Goal: Task Accomplishment & Management: Manage account settings

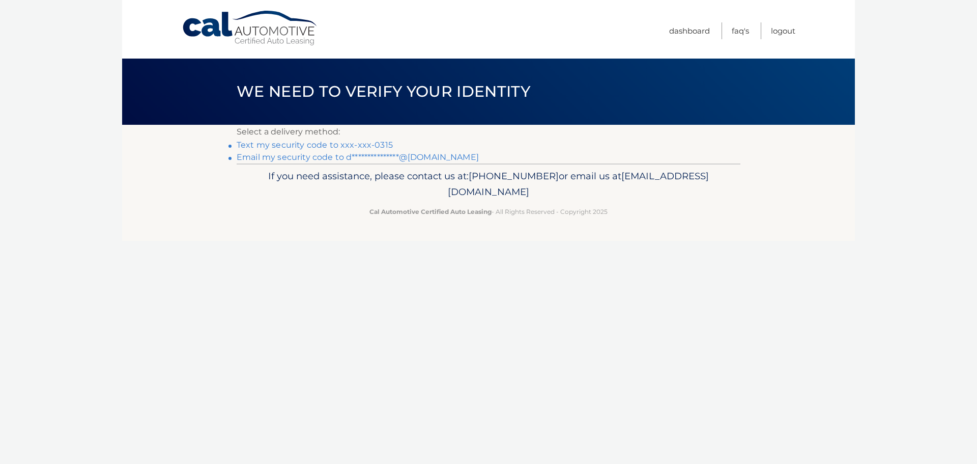
click at [319, 156] on link "**********" at bounding box center [358, 157] width 242 height 10
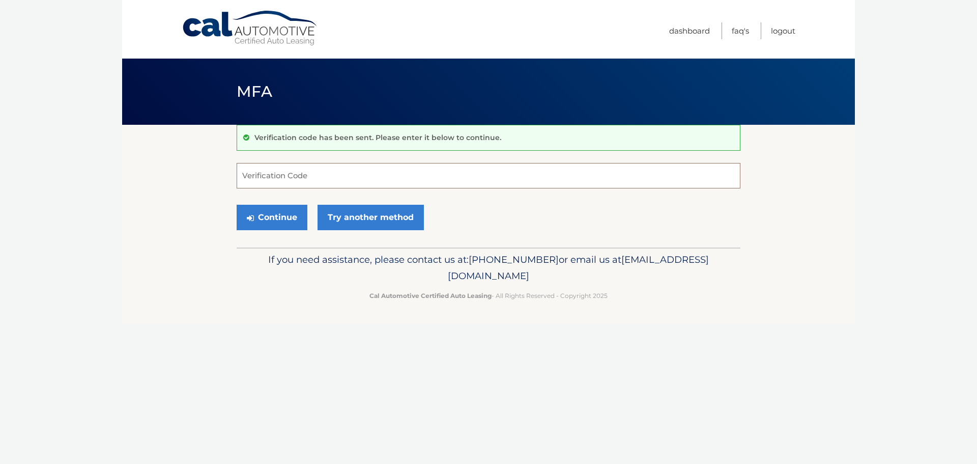
click at [292, 176] on input "Verification Code" at bounding box center [489, 175] width 504 height 25
type input "177984"
click at [288, 223] on button "Continue" at bounding box center [272, 217] width 71 height 25
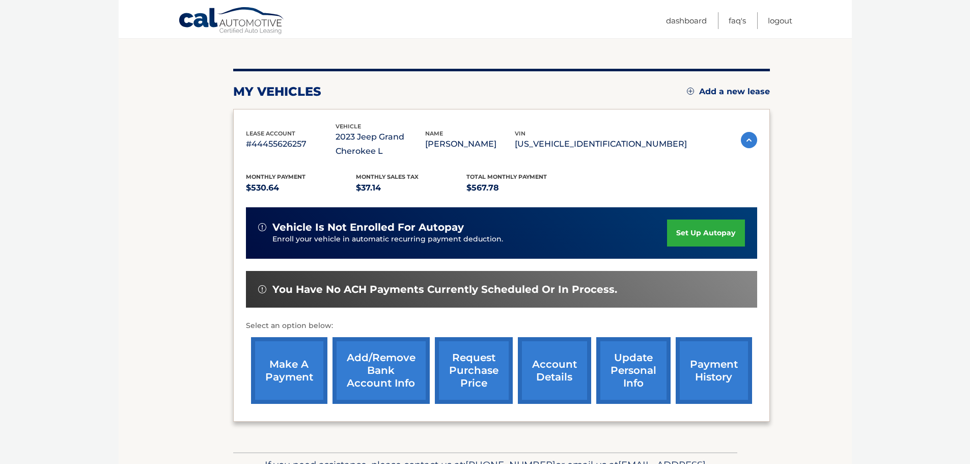
scroll to position [153, 0]
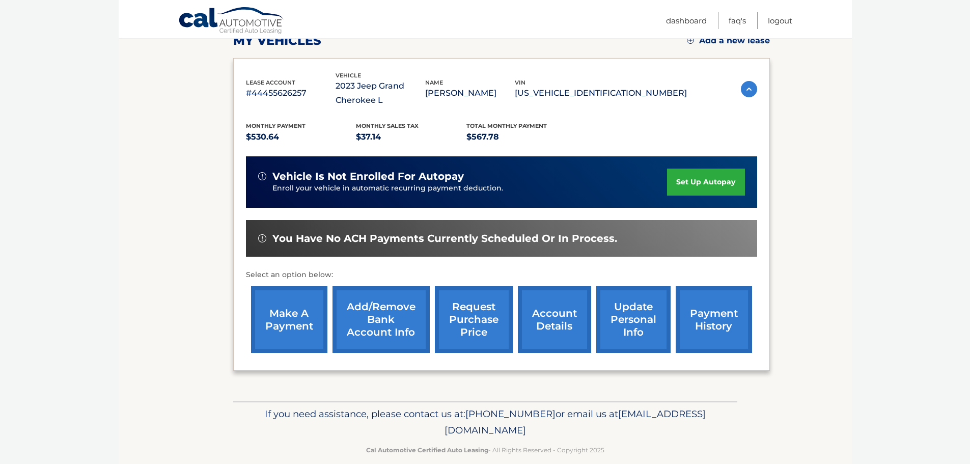
click at [724, 311] on link "payment history" at bounding box center [713, 319] width 76 height 67
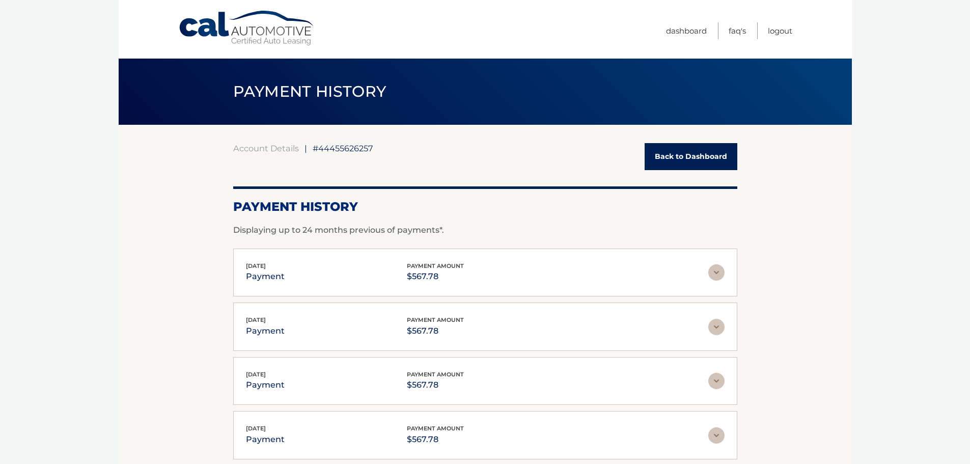
click at [676, 158] on link "Back to Dashboard" at bounding box center [690, 156] width 93 height 27
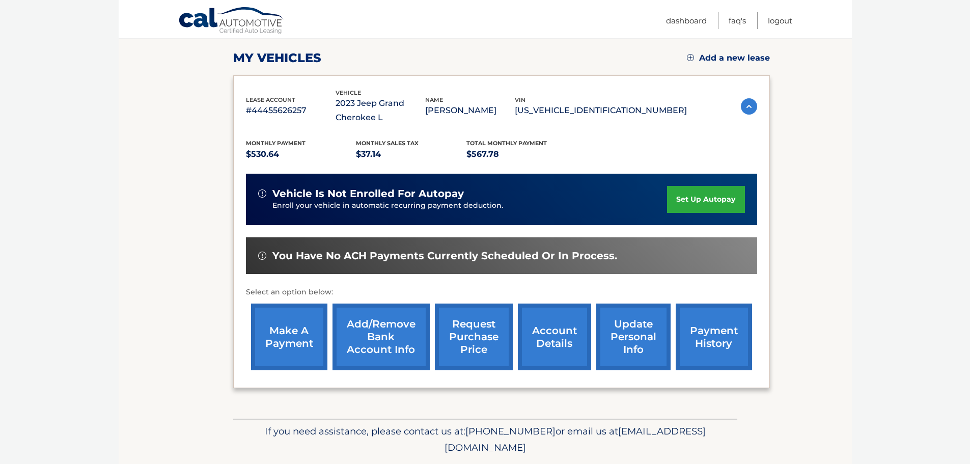
scroll to position [153, 0]
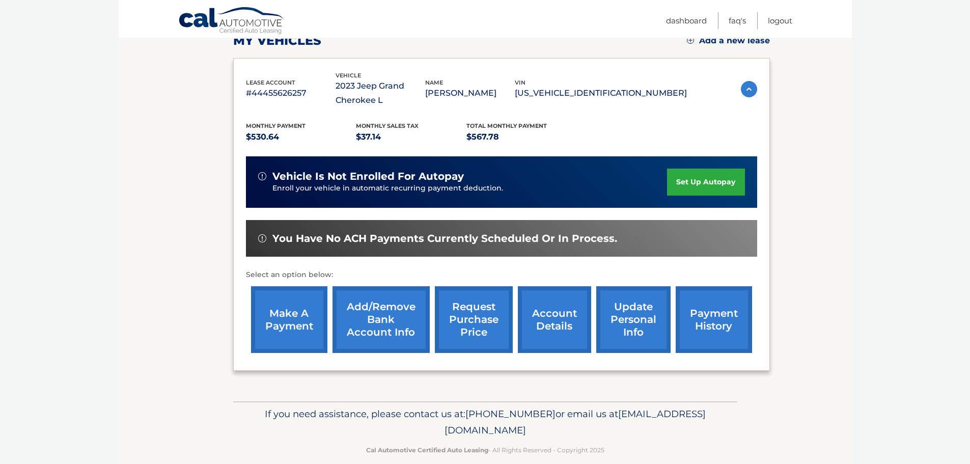
click at [301, 329] on link "make a payment" at bounding box center [289, 319] width 76 height 67
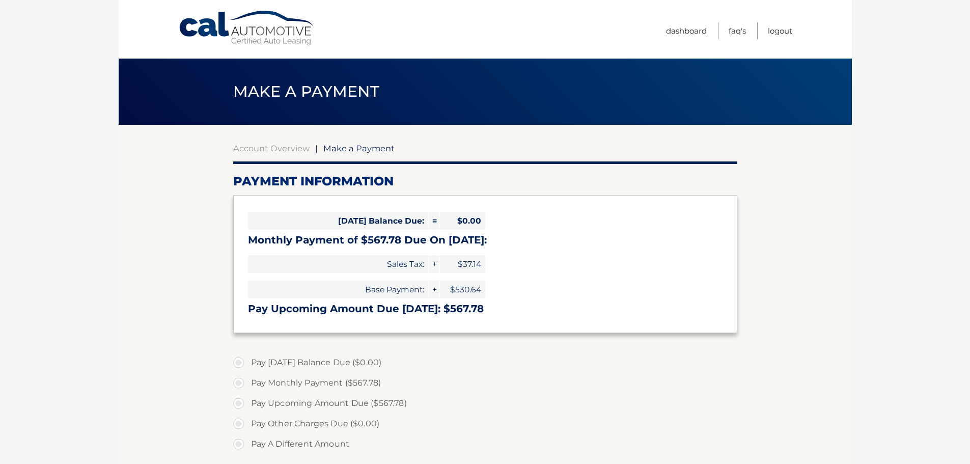
select select "Y2FkYWJjZDctMjEzYi00MmNkLWEwOGYtYjJiNDBjNjdlNzhm"
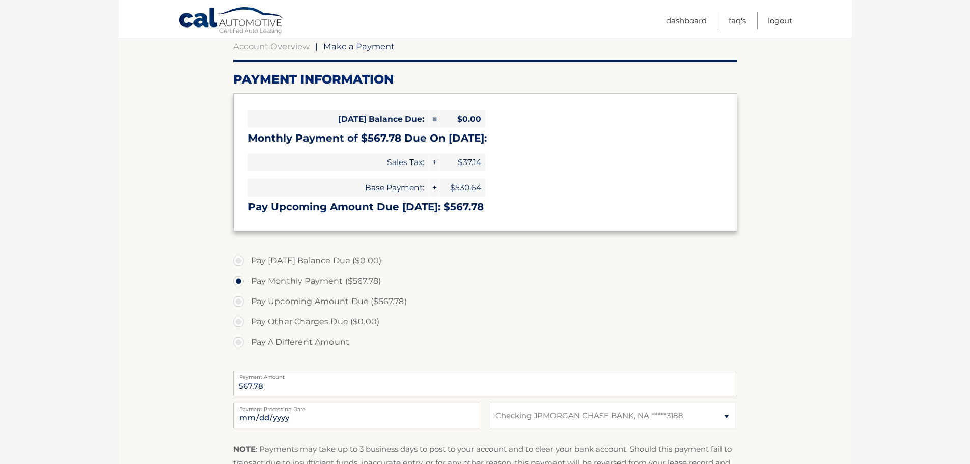
scroll to position [153, 0]
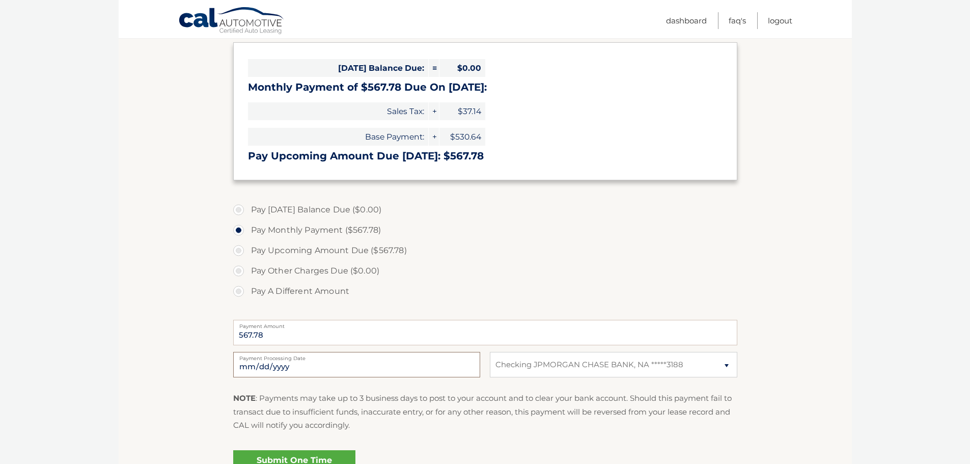
click at [352, 362] on input "2025-10-09" at bounding box center [356, 364] width 247 height 25
type input "2025-10-17"
click at [825, 310] on section "Account Overview | Make a Payment Payment Information Today's Balance Due: = $0…" at bounding box center [485, 234] width 733 height 525
click at [766, 220] on section "Account Overview | Make a Payment Payment Information Today's Balance Due: = $0…" at bounding box center [485, 234] width 733 height 525
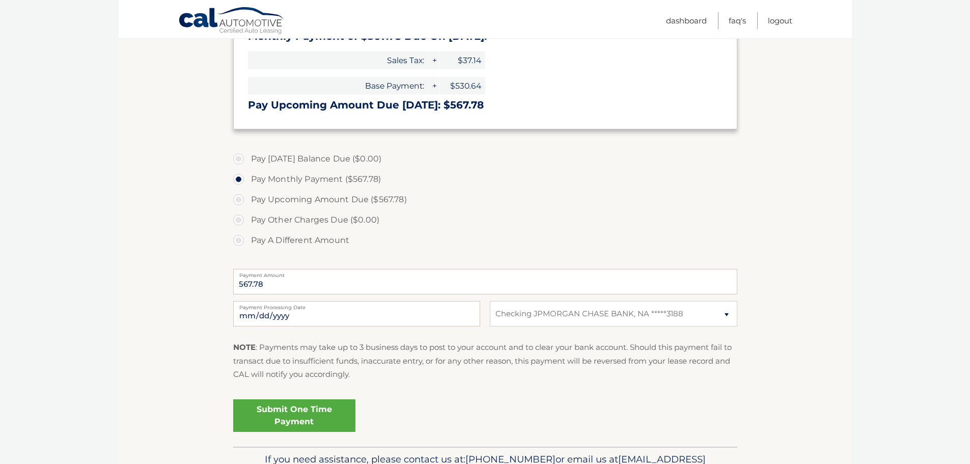
click at [330, 408] on link "Submit One Time Payment" at bounding box center [294, 415] width 122 height 33
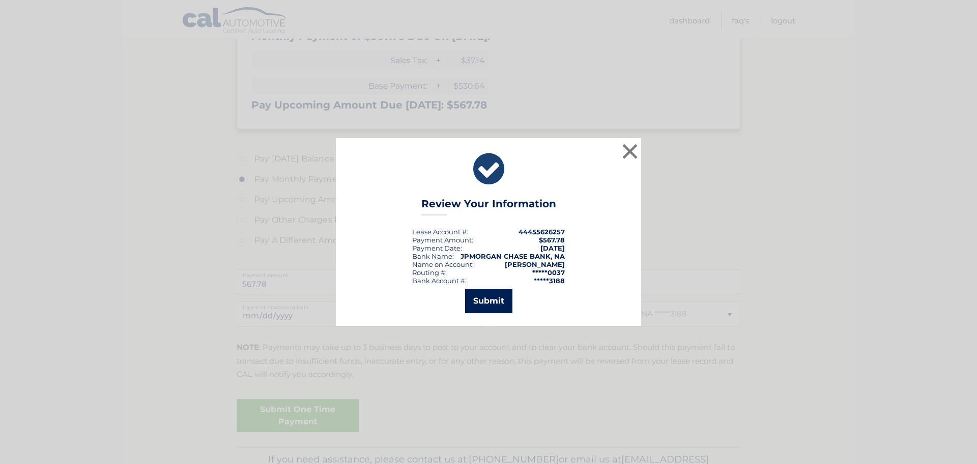
click at [489, 300] on button "Submit" at bounding box center [488, 301] width 47 height 24
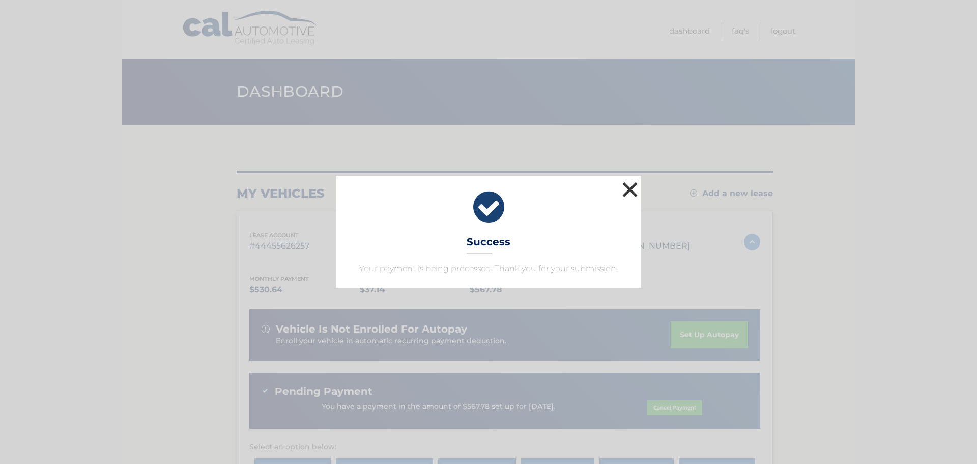
click at [627, 187] on button "×" at bounding box center [630, 189] width 20 height 20
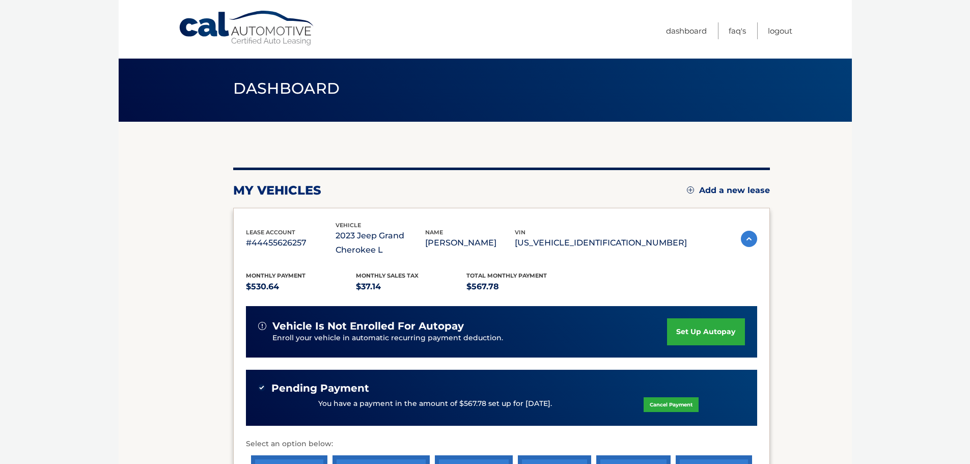
scroll to position [153, 0]
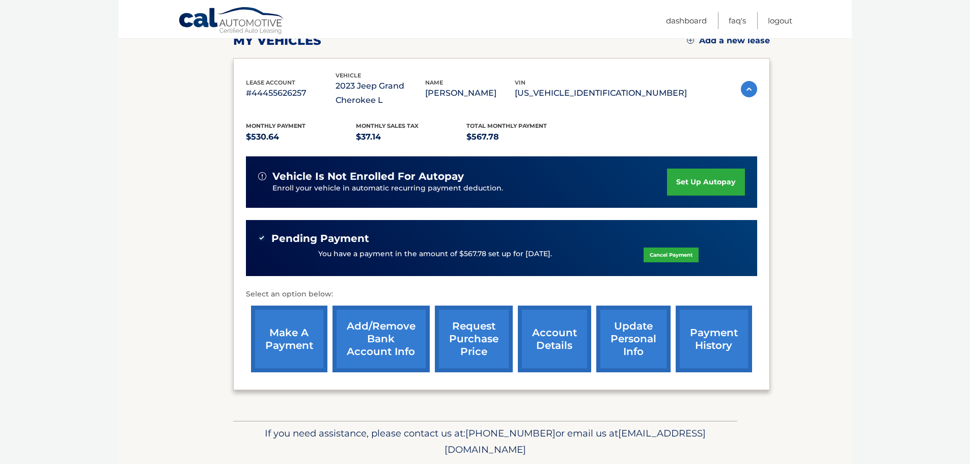
click at [464, 346] on link "request purchase price" at bounding box center [474, 338] width 78 height 67
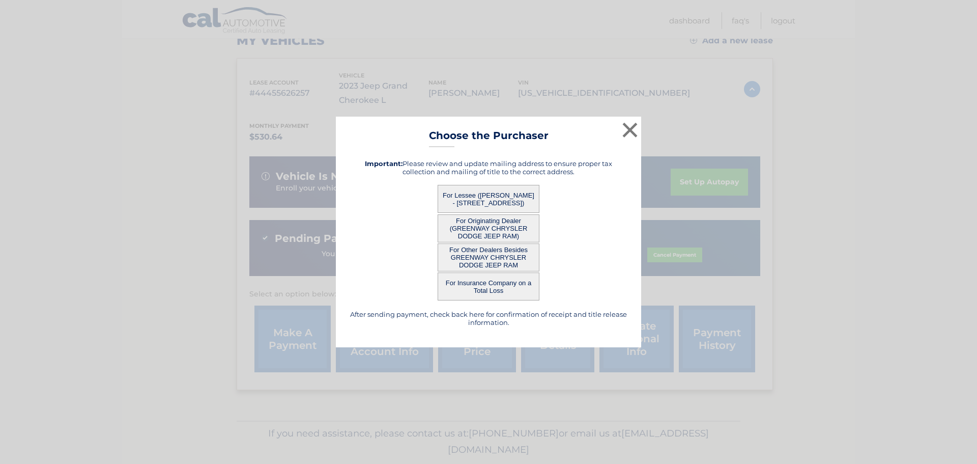
click at [489, 199] on button "For Lessee ([PERSON_NAME] - [STREET_ADDRESS])" at bounding box center [489, 199] width 102 height 28
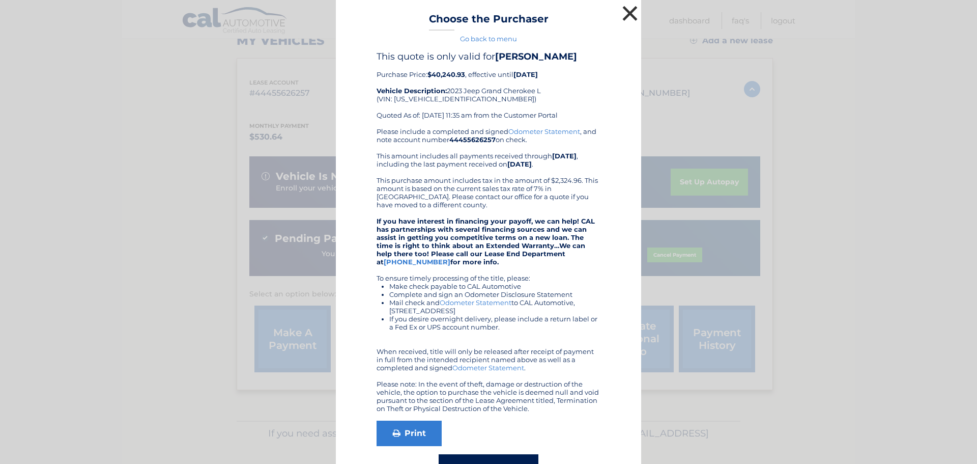
drag, startPoint x: 623, startPoint y: 11, endPoint x: 621, endPoint y: 20, distance: 9.4
click at [623, 10] on button "×" at bounding box center [630, 13] width 20 height 20
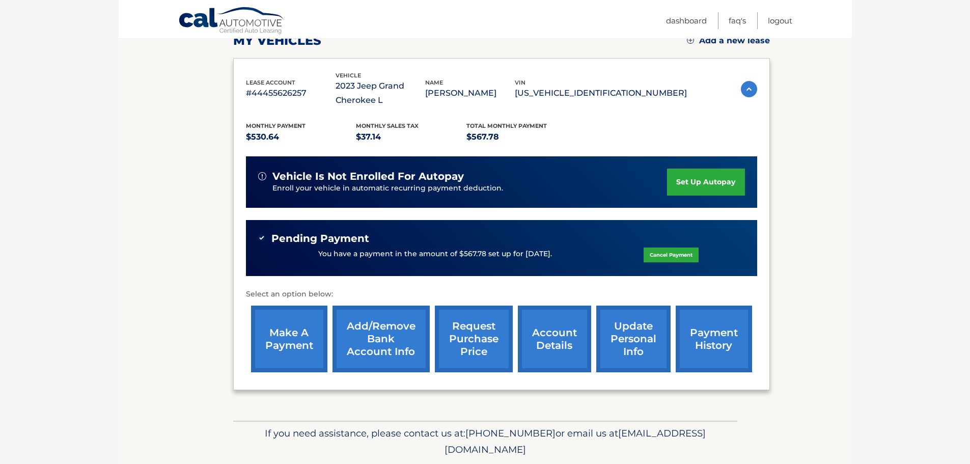
click at [449, 332] on link "request purchase price" at bounding box center [474, 338] width 78 height 67
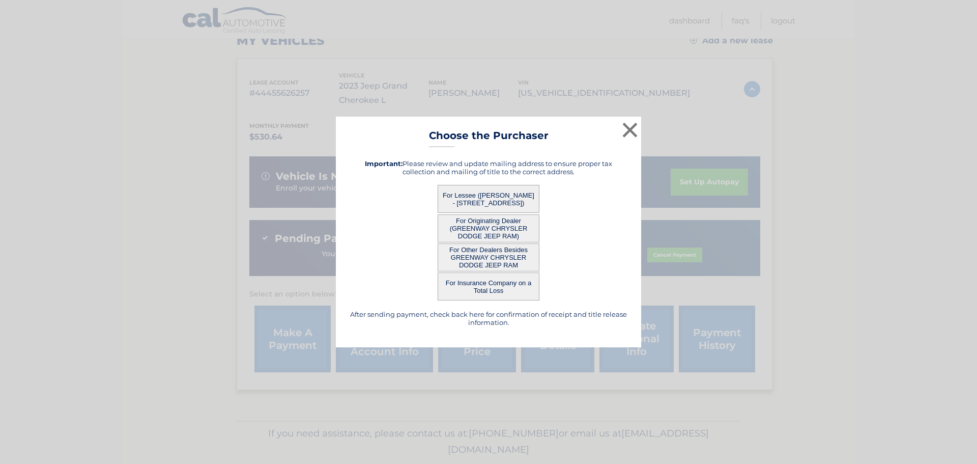
click at [497, 231] on button "For Originating Dealer (GREENWAY CHRYSLER DODGE JEEP RAM)" at bounding box center [489, 228] width 102 height 28
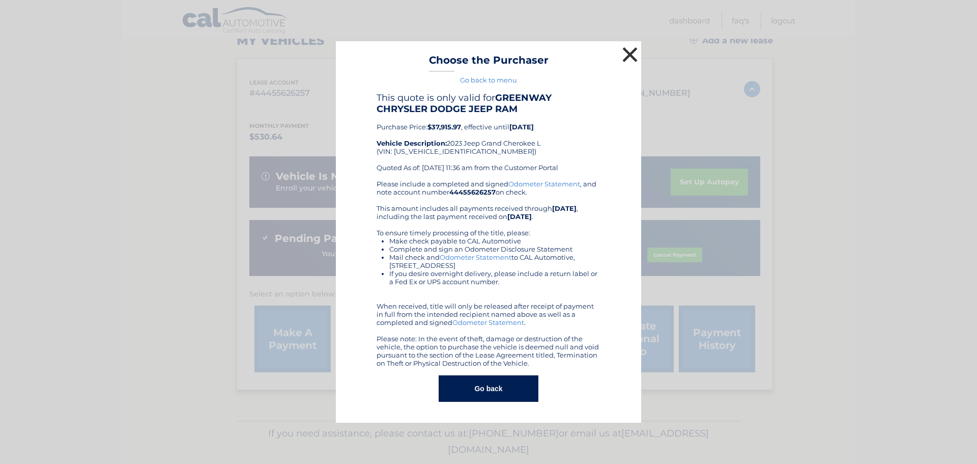
click at [628, 53] on button "×" at bounding box center [630, 54] width 20 height 20
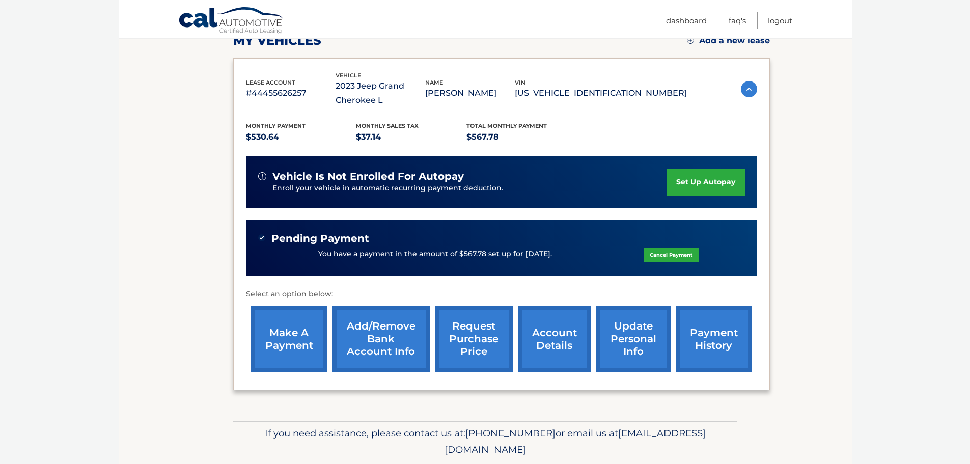
click at [542, 339] on link "account details" at bounding box center [554, 338] width 73 height 67
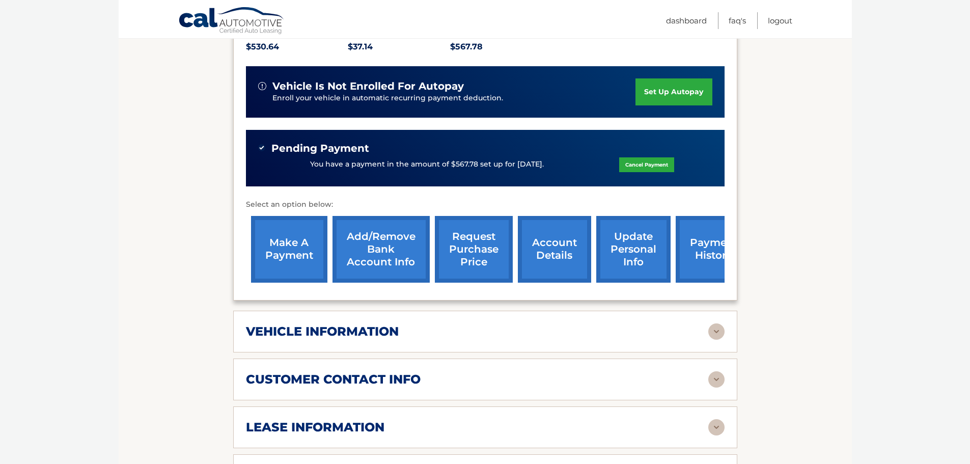
scroll to position [305, 0]
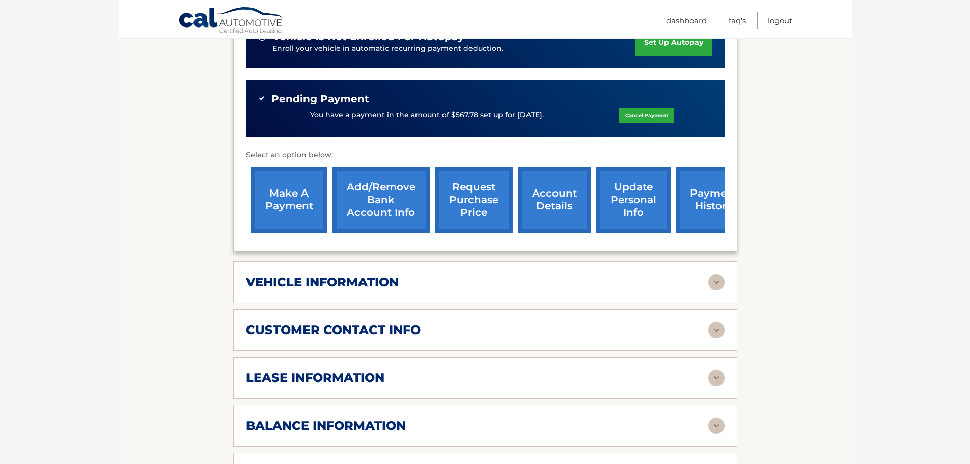
click at [457, 375] on div "lease information" at bounding box center [477, 377] width 462 height 15
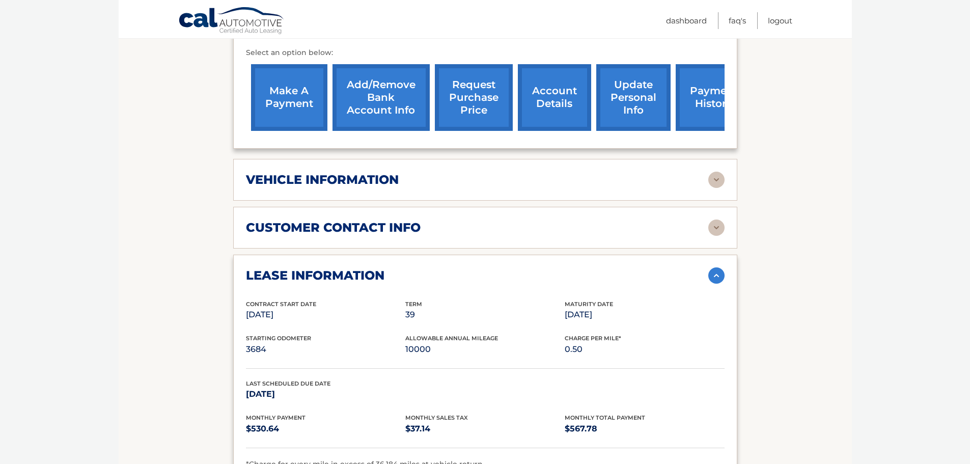
scroll to position [407, 0]
click at [716, 181] on img at bounding box center [716, 180] width 16 height 16
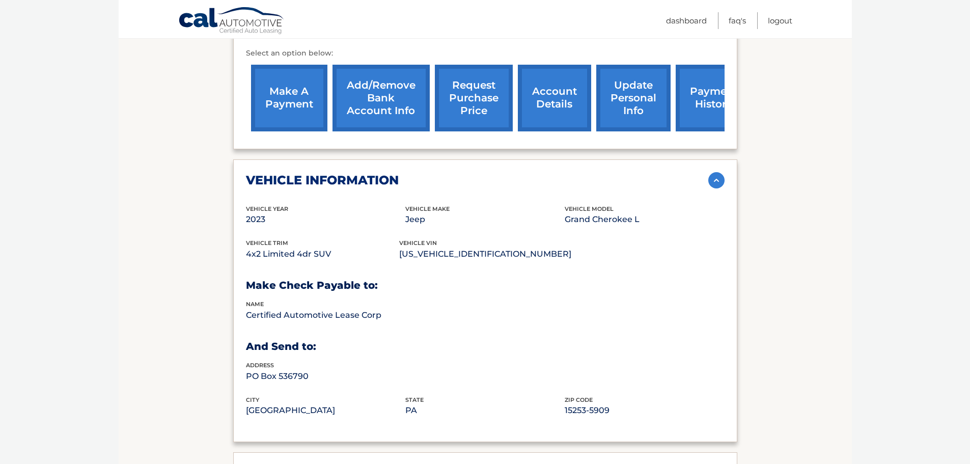
click at [475, 253] on p "[US_VEHICLE_IDENTIFICATION_NUMBER]" at bounding box center [485, 254] width 172 height 14
copy p "[US_VEHICLE_IDENTIFICATION_NUMBER]"
